Goal: Task Accomplishment & Management: Complete application form

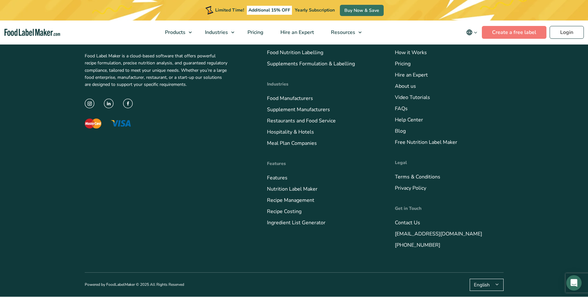
scroll to position [2623, 0]
click at [411, 224] on link "Contact Us" at bounding box center [407, 222] width 25 height 7
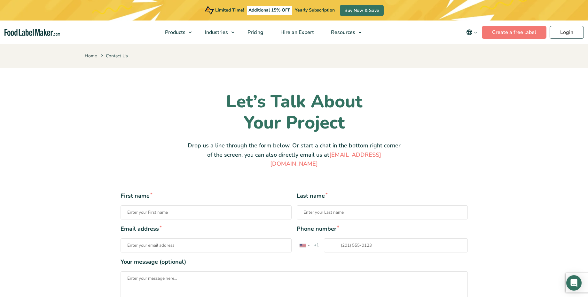
type input "abdo"
click at [326, 205] on input "Last name *" at bounding box center [382, 212] width 171 height 14
type input "shaban"
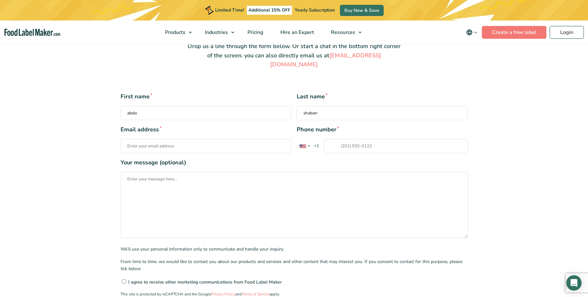
scroll to position [107, 0]
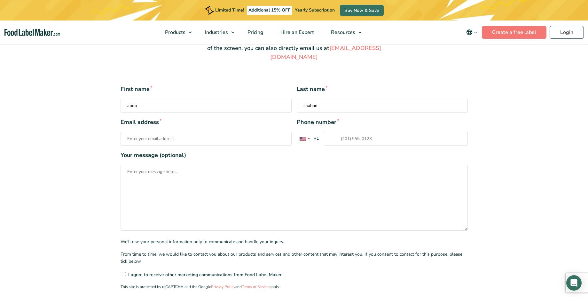
click at [226, 131] on input "Email address *" at bounding box center [206, 138] width 171 height 14
type input "abdulrahman@foodlabelmaker.com"
click at [367, 132] on input "Phone number * United States +1 United Kingdom +44 Afghanistan (‫افغانستان‬‎) +…" at bounding box center [396, 138] width 144 height 14
type input "1287322178"
click at [315, 135] on span "+1" at bounding box center [316, 138] width 11 height 6
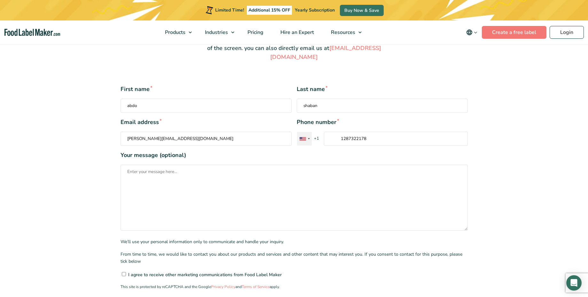
click at [304, 137] on div "Contact form" at bounding box center [303, 139] width 6 height 4
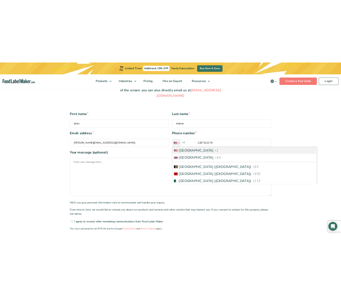
scroll to position [771, 0]
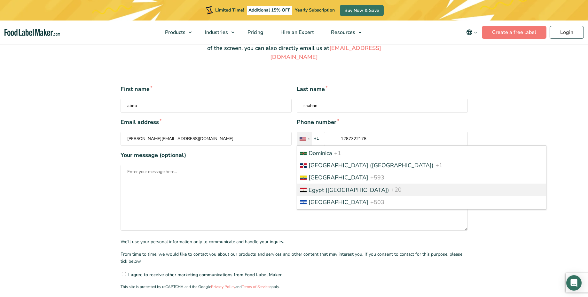
click at [334, 186] on span "Egypt (‫مصر‬‎)" at bounding box center [349, 190] width 81 height 8
click at [334, 146] on input "1287322178" at bounding box center [396, 138] width 144 height 14
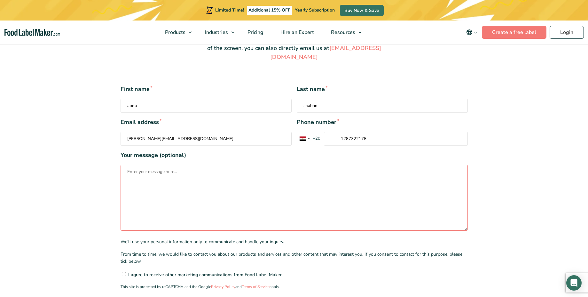
click at [247, 170] on textarea "Your message (optional)" at bounding box center [294, 197] width 347 height 66
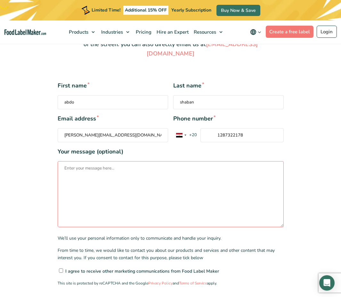
click at [186, 176] on textarea "Your message (optional)" at bounding box center [171, 194] width 226 height 66
type textarea "t"
type textarea "sent you a requst to contact back for more info"
click at [135, 174] on textarea "Your message (optional)" at bounding box center [171, 194] width 226 height 66
paste textarea "Hello, This is a test message from the Contact Us form on your website. Please …"
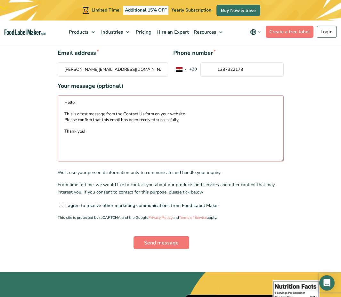
scroll to position [177, 0]
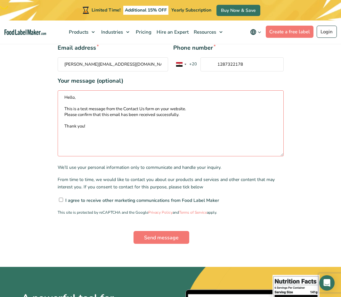
type textarea "Hello, This is a test message from the Contact Us form on your website. Please …"
click at [62, 197] on input"] "I agree to receive other marketing communications from Food Label Maker" at bounding box center [61, 199] width 4 height 4
checkbox input"] "true"
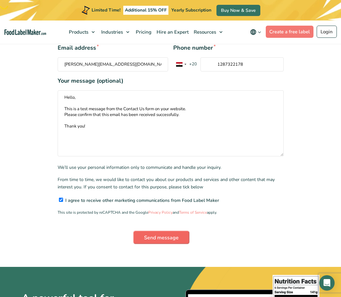
click at [164, 231] on input "Send message" at bounding box center [161, 237] width 56 height 13
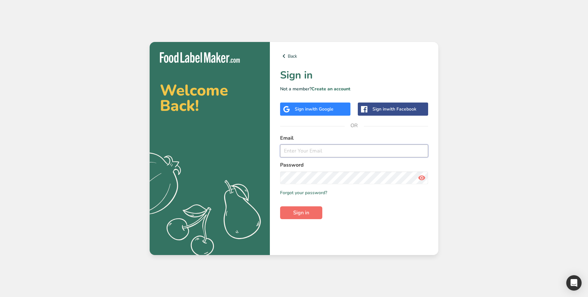
type input "[PERSON_NAME][EMAIL_ADDRESS][DOMAIN_NAME]"
click at [309, 216] on span "Sign in" at bounding box center [301, 213] width 16 height 8
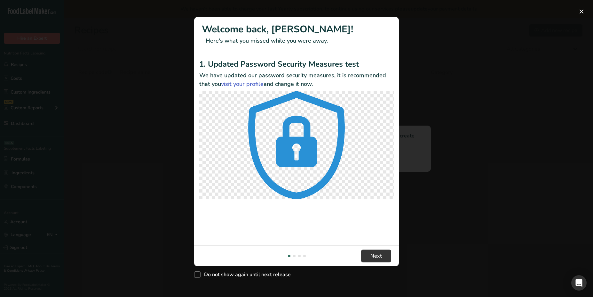
click at [172, 186] on div "New Features" at bounding box center [296, 148] width 593 height 297
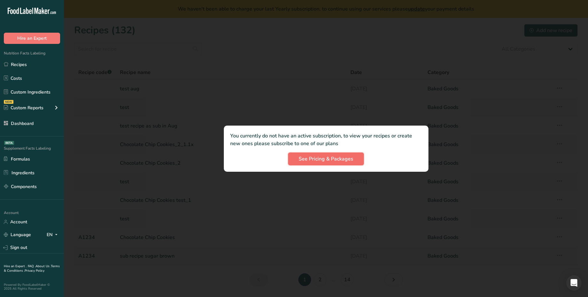
click at [321, 159] on span "See Pricing & Packages" at bounding box center [326, 159] width 55 height 8
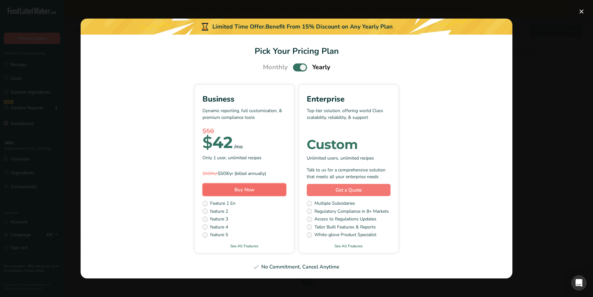
click at [257, 192] on button "Buy Now" at bounding box center [244, 189] width 84 height 13
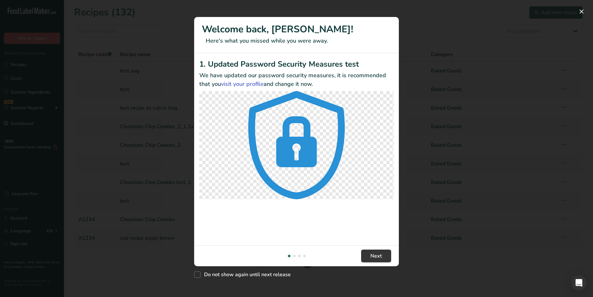
click at [127, 67] on div "New Features" at bounding box center [296, 148] width 593 height 297
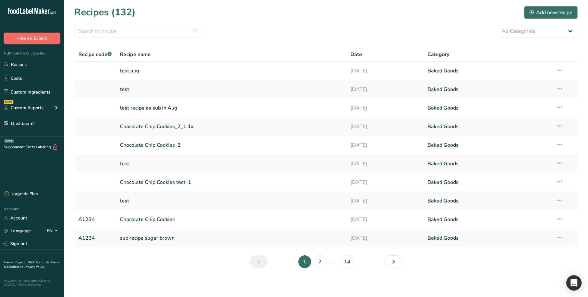
click at [51, 36] on button "Hire an Expert" at bounding box center [32, 38] width 56 height 11
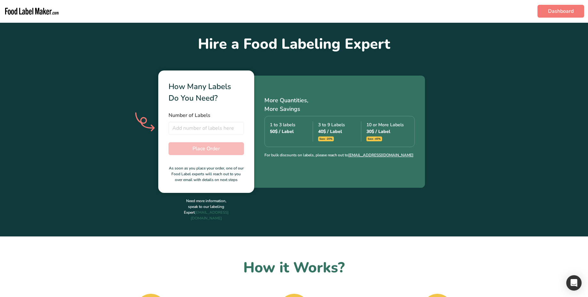
scroll to position [170, 0]
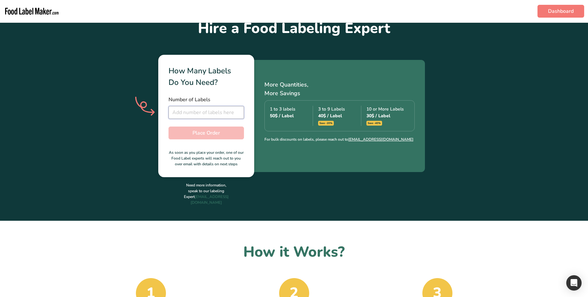
click at [189, 108] on input "number" at bounding box center [206, 112] width 75 height 13
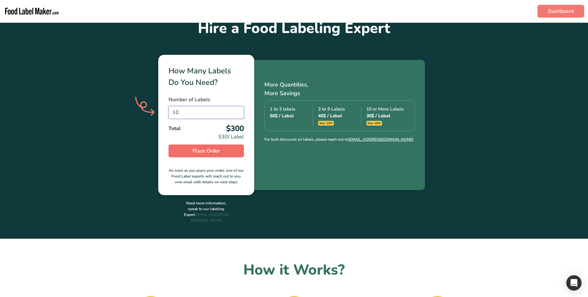
type input "10"
click at [213, 155] on button "Place Order" at bounding box center [206, 150] width 75 height 13
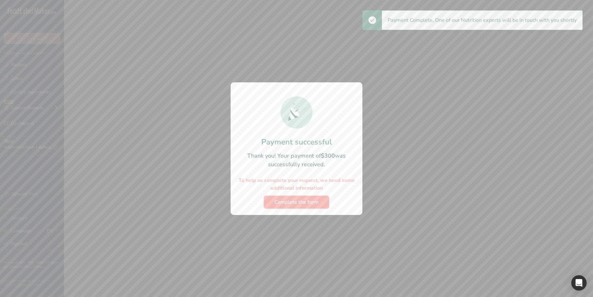
click at [298, 202] on span "Complete the form" at bounding box center [296, 202] width 44 height 8
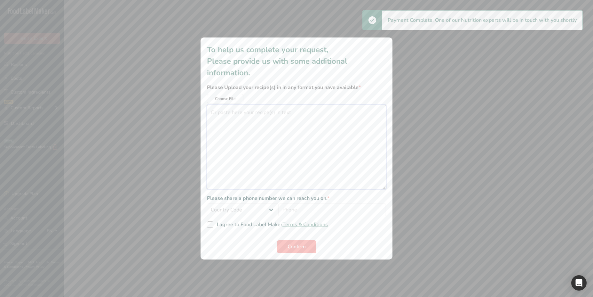
click at [298, 136] on textarea "additional information modal" at bounding box center [296, 147] width 179 height 84
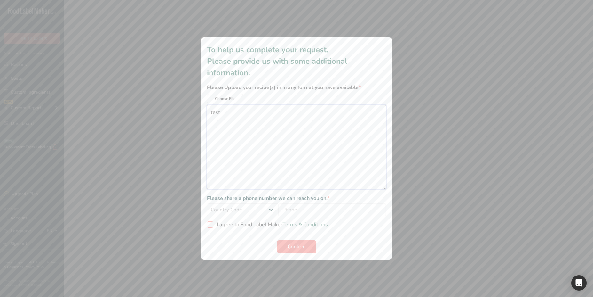
type textarea "test"
click at [264, 224] on span "I agree to Food Label Maker Terms & Conditions" at bounding box center [270, 224] width 115 height 6
click at [211, 224] on input "I agree to Food Label Maker Terms & Conditions" at bounding box center [209, 224] width 4 height 4
checkbox input "true"
click at [299, 251] on button "Confirm" at bounding box center [296, 246] width 39 height 13
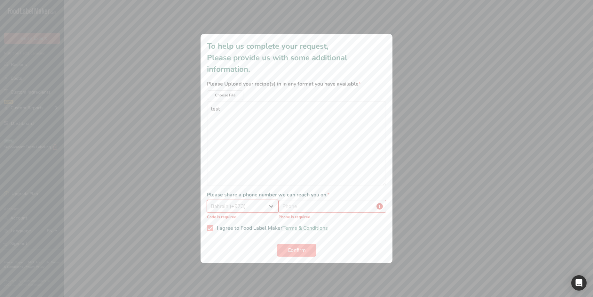
click at [207, 200] on select "Country Code Afghanistan (+93) Aland Islands (+358) Albania (+355) Algeria (+21…" at bounding box center [243, 206] width 72 height 13
click at [294, 207] on input "additional information modal" at bounding box center [332, 206] width 107 height 13
select select "+20"
click at [306, 206] on div "Afghanistan (+93) Aland Islands (+358) Albania (+355) Algeria (+213) AmericanSa…" at bounding box center [296, 212] width 179 height 25
click at [306, 206] on input "additional information modal" at bounding box center [332, 206] width 107 height 13
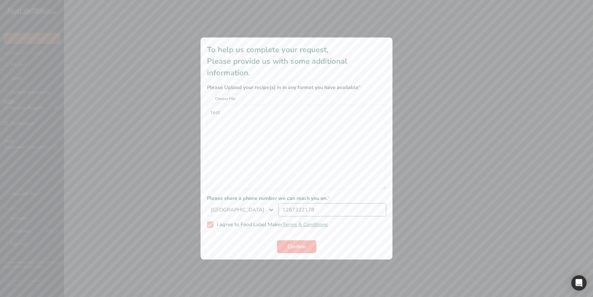
type input "1287322178"
click at [301, 241] on button "Confirm" at bounding box center [296, 246] width 39 height 13
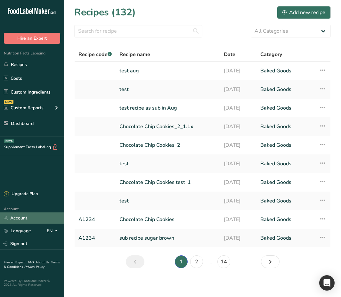
click at [19, 223] on link "Account" at bounding box center [32, 217] width 64 height 11
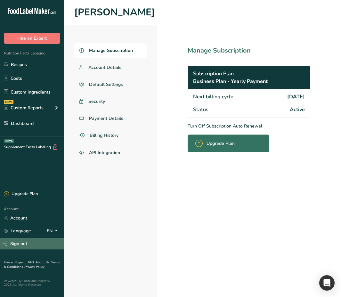
click at [18, 246] on link "Sign out" at bounding box center [32, 243] width 64 height 11
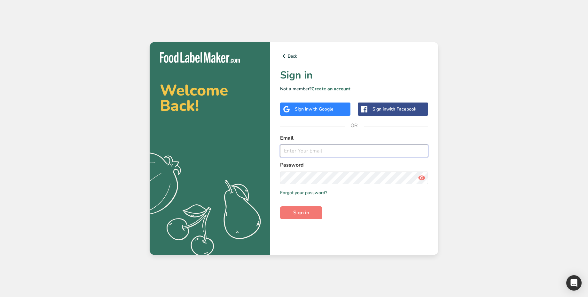
type input "[PERSON_NAME][EMAIL_ADDRESS][DOMAIN_NAME]"
click at [309, 194] on link "Forgot your password?" at bounding box center [303, 192] width 47 height 7
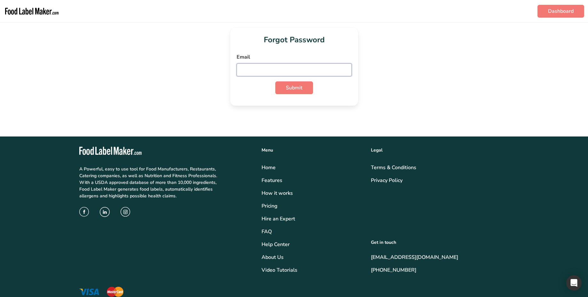
click at [283, 65] on input "email" at bounding box center [294, 69] width 115 height 13
paste input "[URL][DOMAIN_NAME][EMAIL_ADDRESS][DOMAIN_NAME]"
type input "[URL][DOMAIN_NAME][EMAIL_ADDRESS][DOMAIN_NAME]"
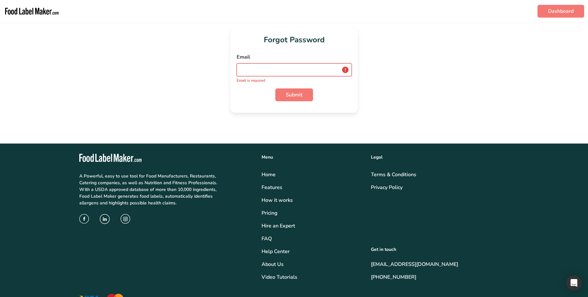
paste input "[URL][DOMAIN_NAME][EMAIL_ADDRESS][DOMAIN_NAME]"
type input "[URL][DOMAIN_NAME][EMAIL_ADDRESS][DOMAIN_NAME]"
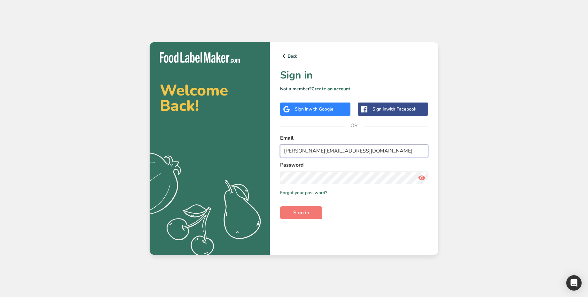
click at [318, 146] on input "[PERSON_NAME][EMAIL_ADDRESS][DOMAIN_NAME]" at bounding box center [354, 150] width 148 height 13
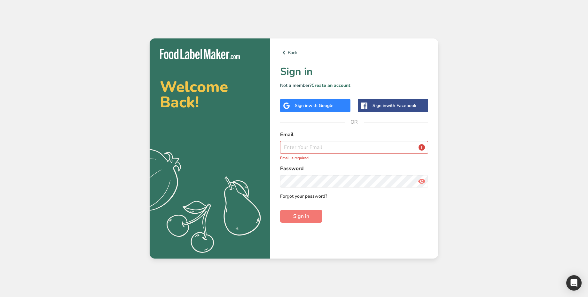
click at [313, 197] on link "Forgot your password?" at bounding box center [303, 196] width 47 height 7
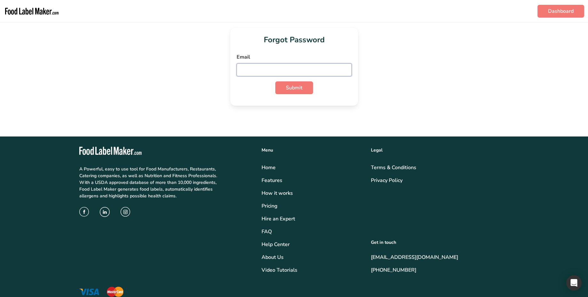
click at [279, 72] on input "email" at bounding box center [294, 69] width 115 height 13
paste input "[PERSON_NAME][EMAIL_ADDRESS][DOMAIN_NAME]"
type input "[PERSON_NAME][EMAIL_ADDRESS][DOMAIN_NAME]"
click at [295, 90] on span "Submit" at bounding box center [294, 88] width 17 height 8
